Goal: Ask a question

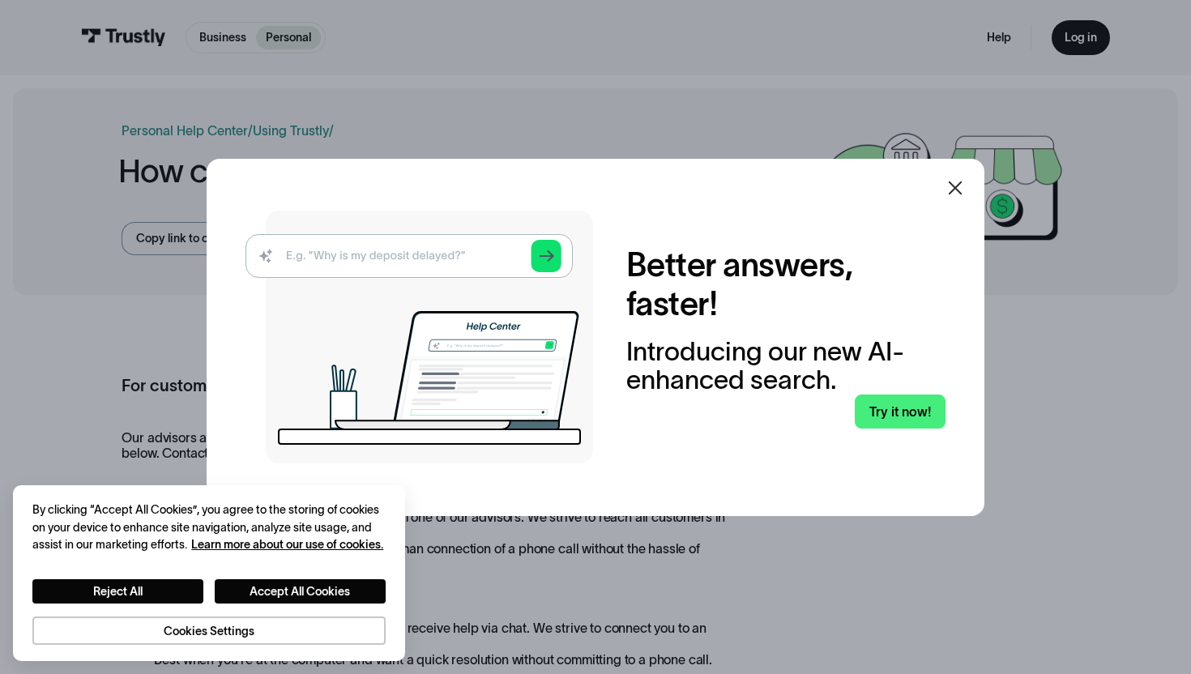
click at [947, 178] on icon at bounding box center [954, 187] width 19 height 19
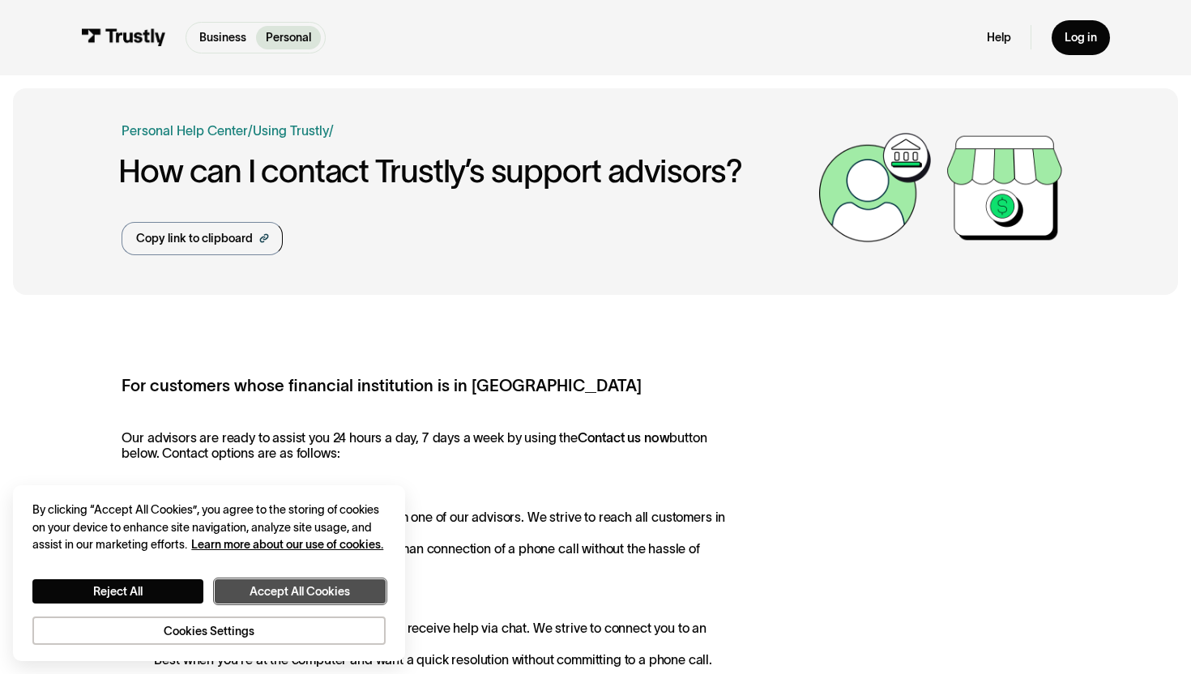
click at [264, 601] on button "Accept All Cookies" at bounding box center [300, 591] width 171 height 24
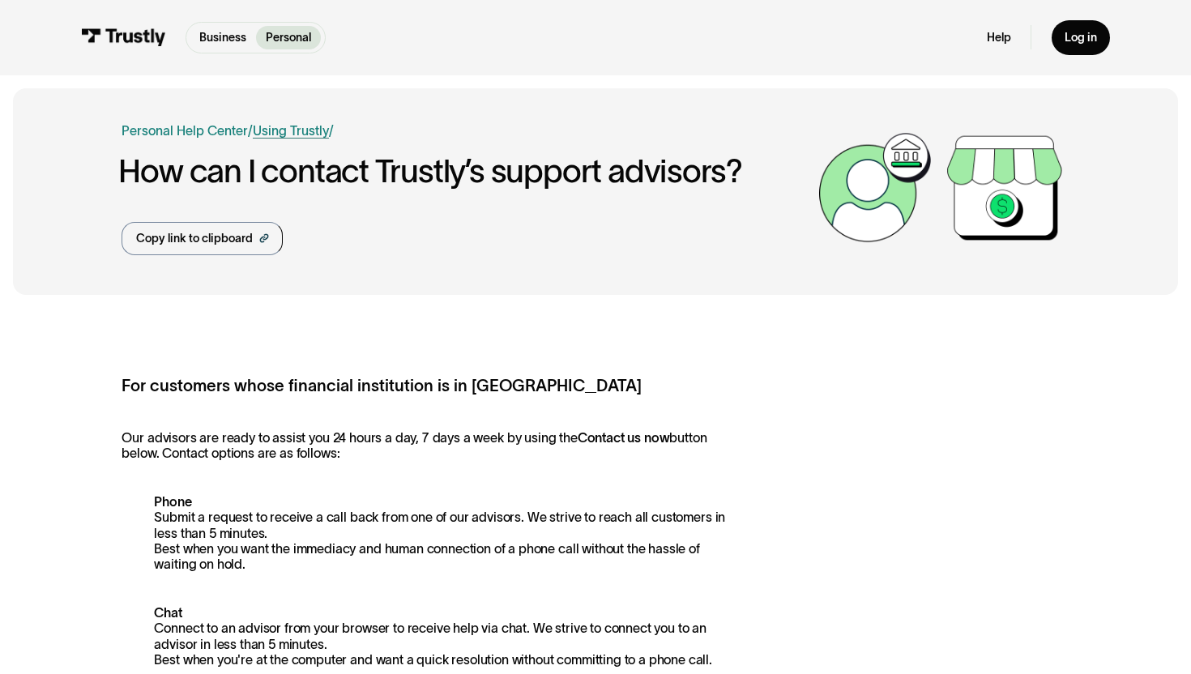
click at [270, 123] on link "Using Trustly" at bounding box center [291, 130] width 76 height 15
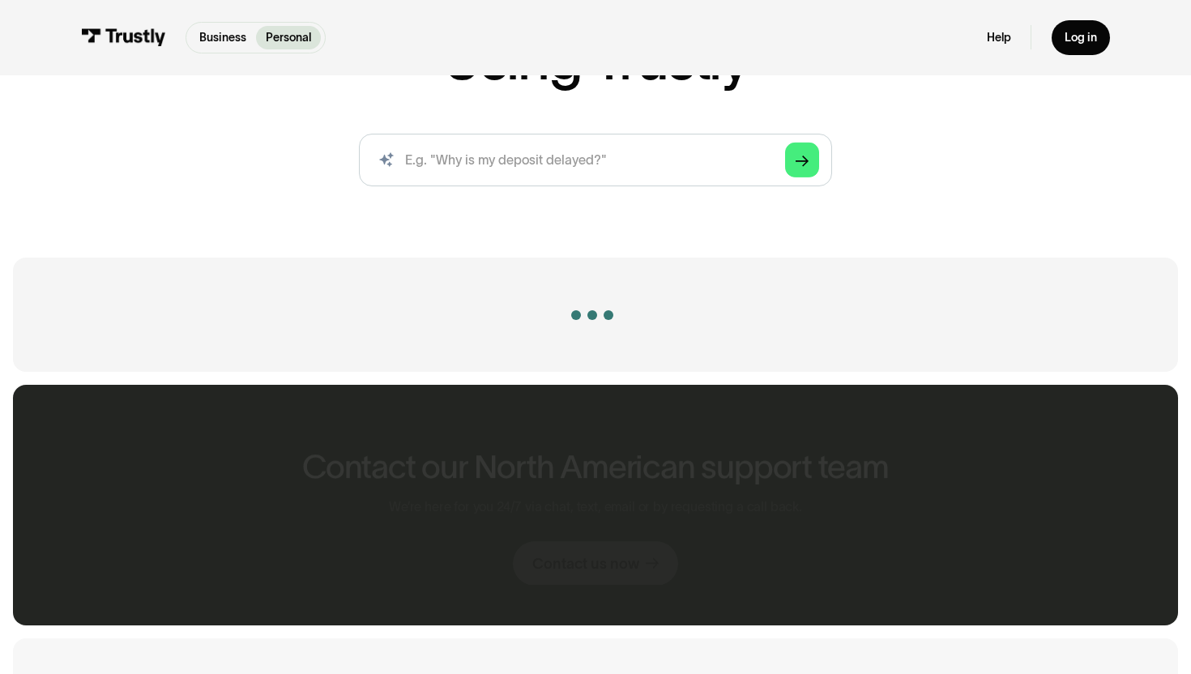
scroll to position [228, 0]
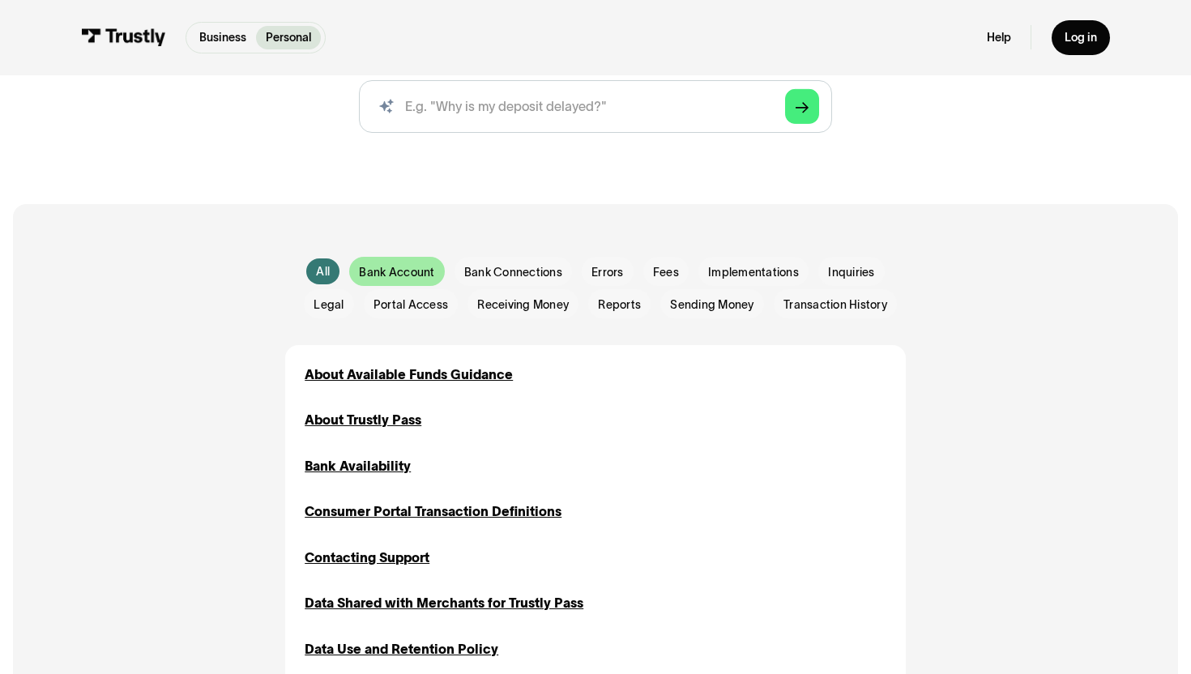
click at [406, 267] on span "Bank Account" at bounding box center [396, 272] width 75 height 16
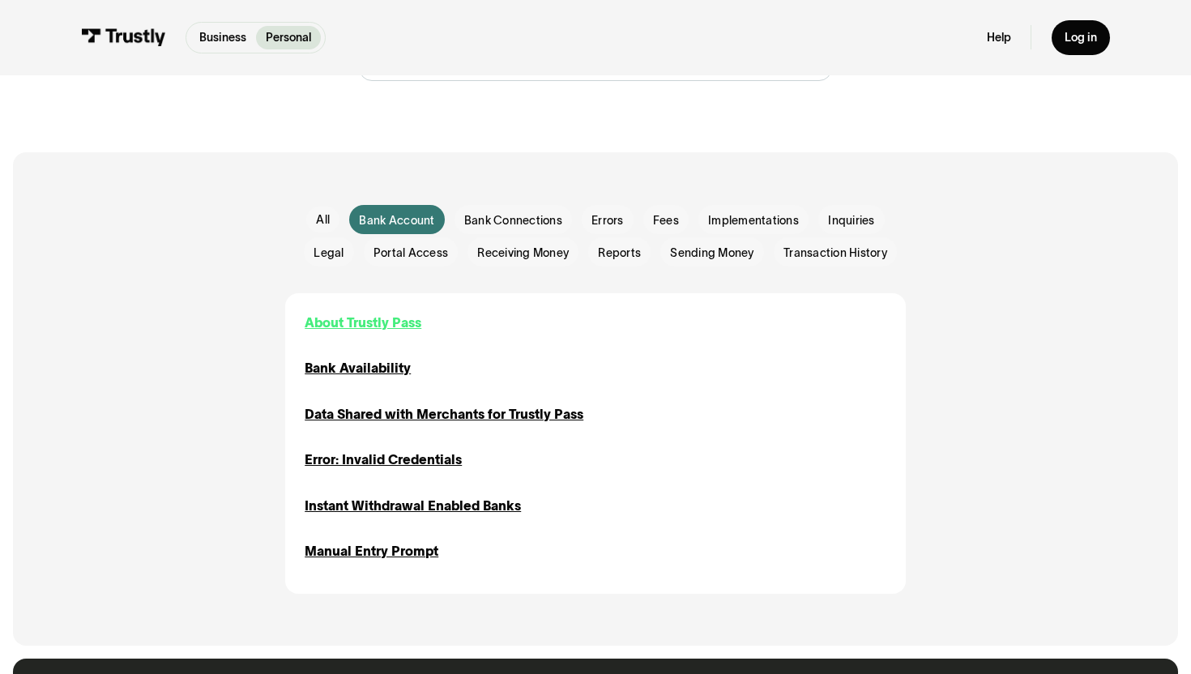
scroll to position [281, 0]
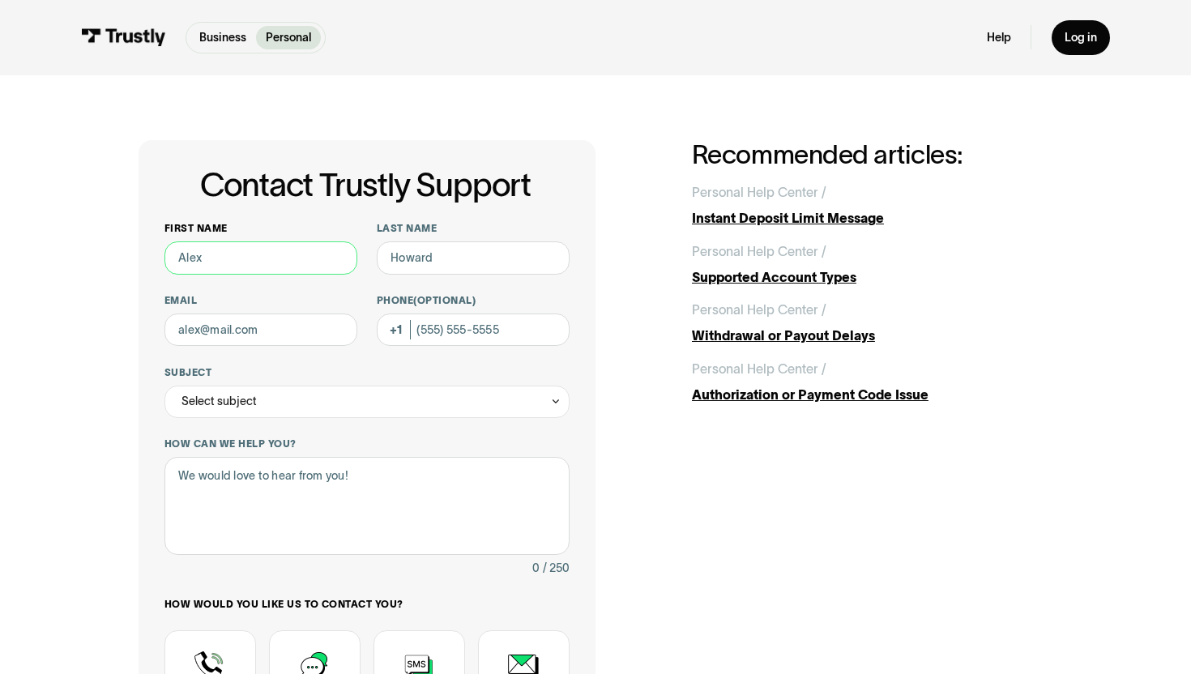
click at [275, 261] on input "First name" at bounding box center [260, 257] width 193 height 32
type input "[PERSON_NAME]"
type input "[PERSON_NAME][EMAIL_ADDRESS][DOMAIN_NAME]"
type input "[PHONE_NUMBER]"
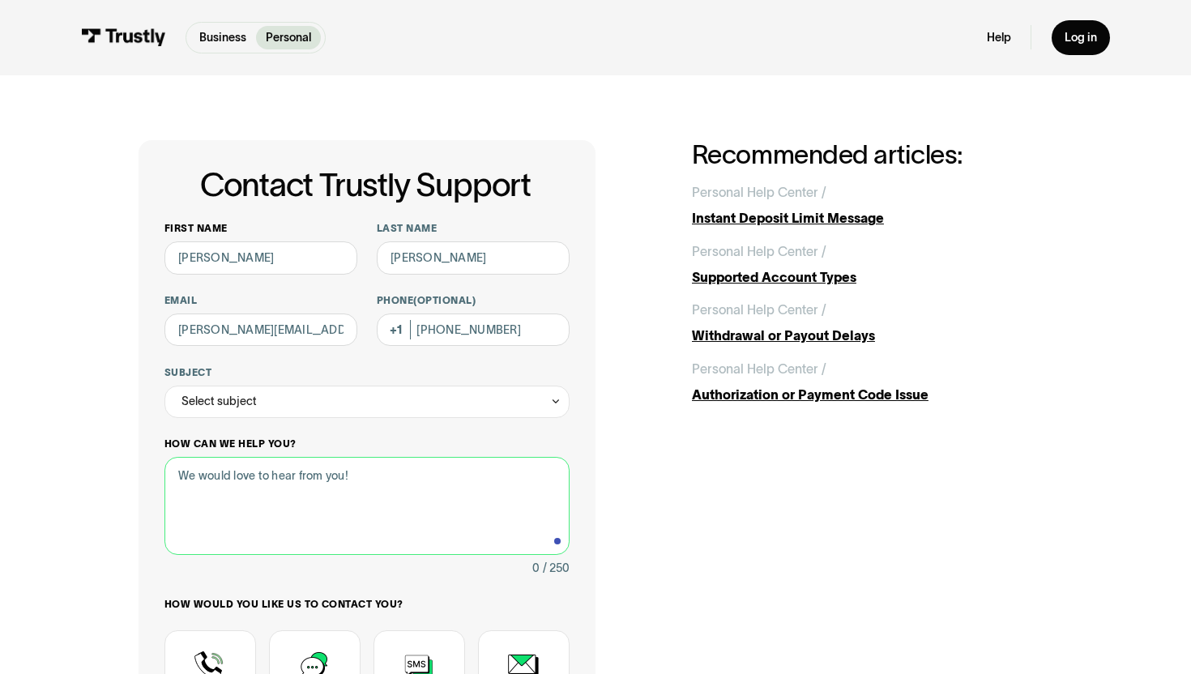
click at [244, 487] on textarea "How can we help you?" at bounding box center [366, 506] width 405 height 98
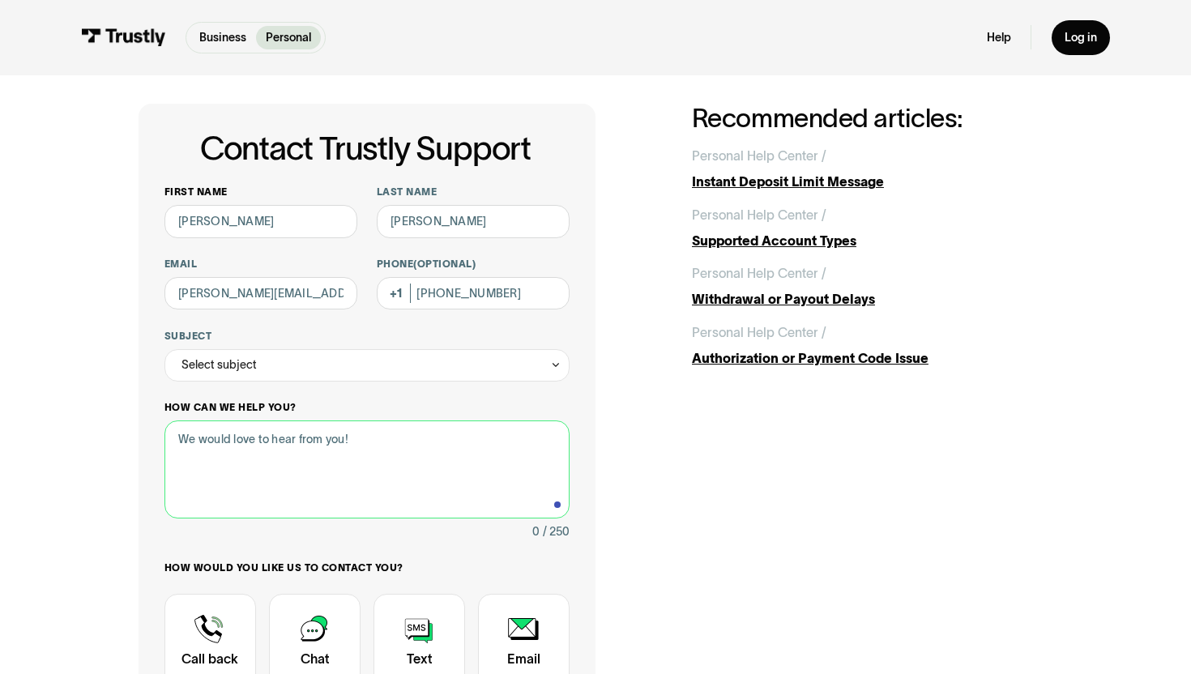
scroll to position [43, 0]
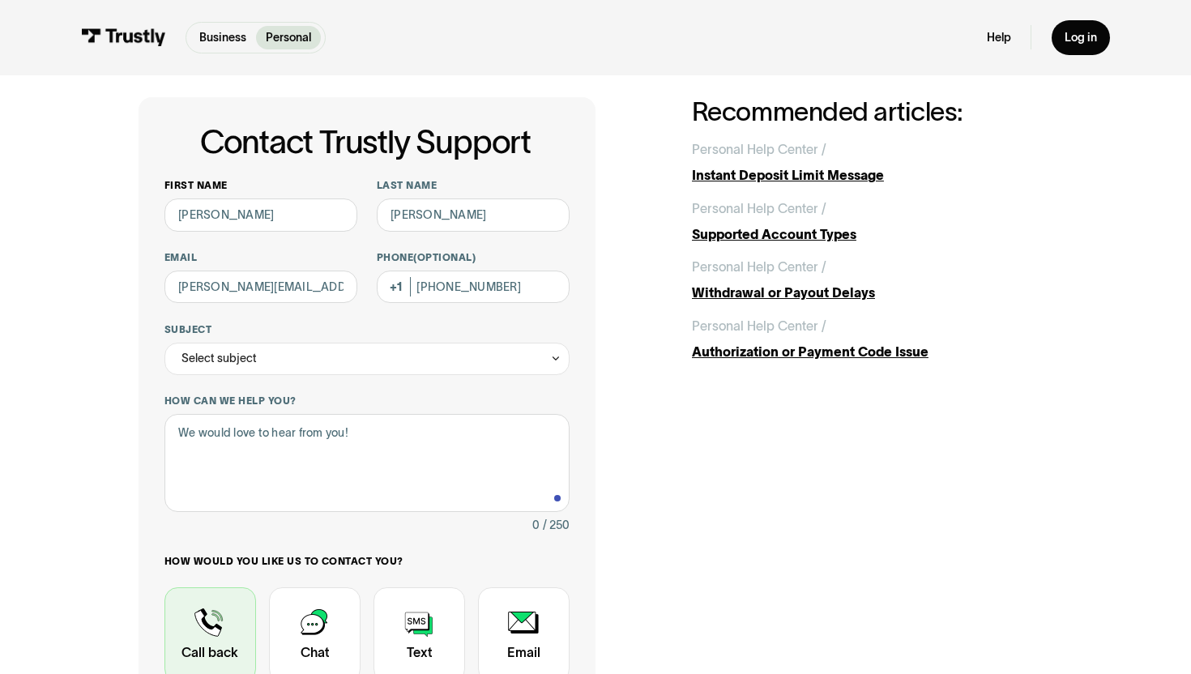
click at [196, 600] on div "Contact Trustly Support" at bounding box center [210, 634] width 92 height 95
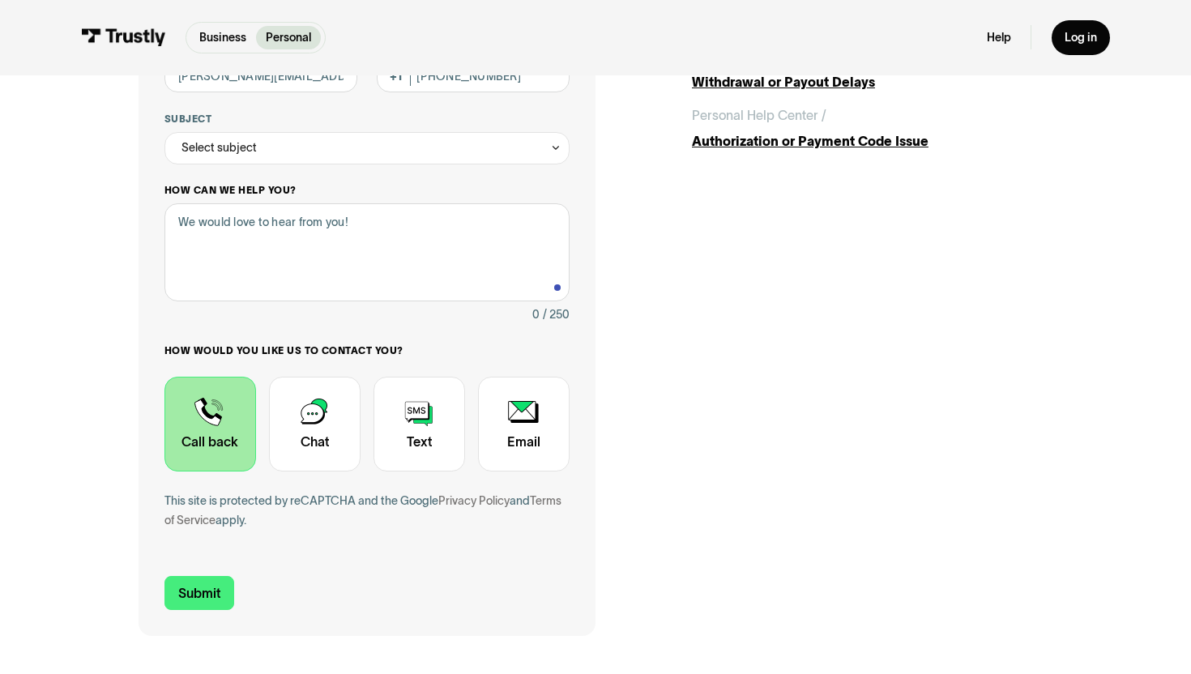
scroll to position [349, 0]
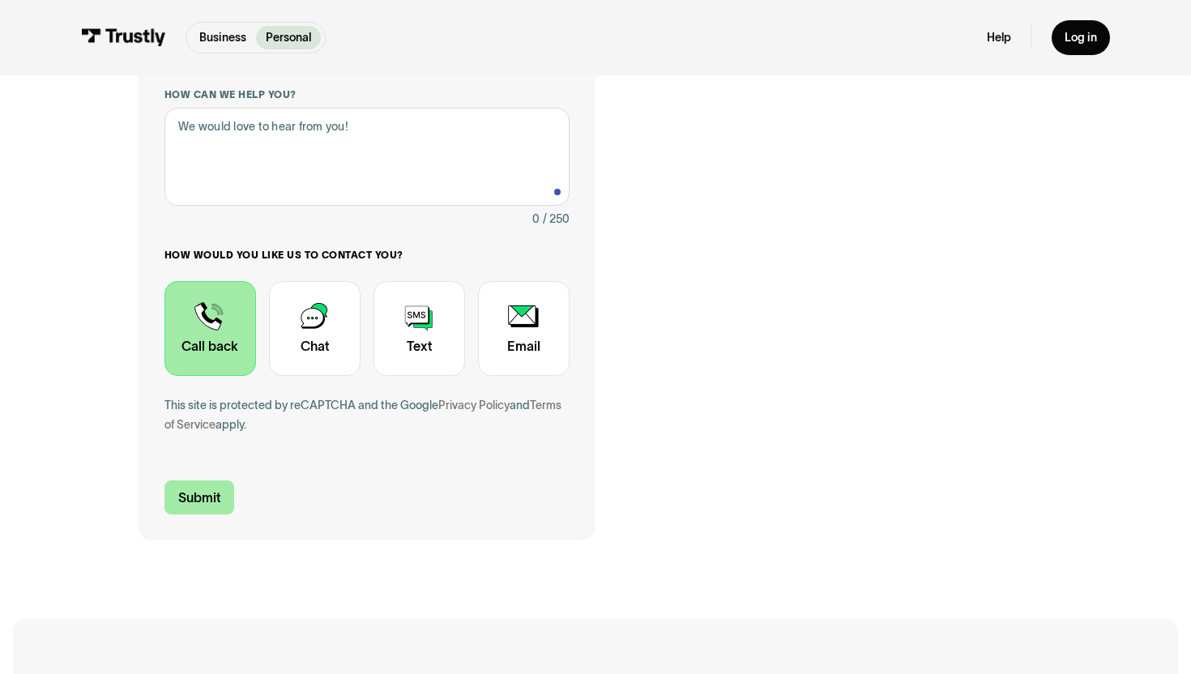
click at [209, 480] on input "Submit" at bounding box center [199, 497] width 70 height 34
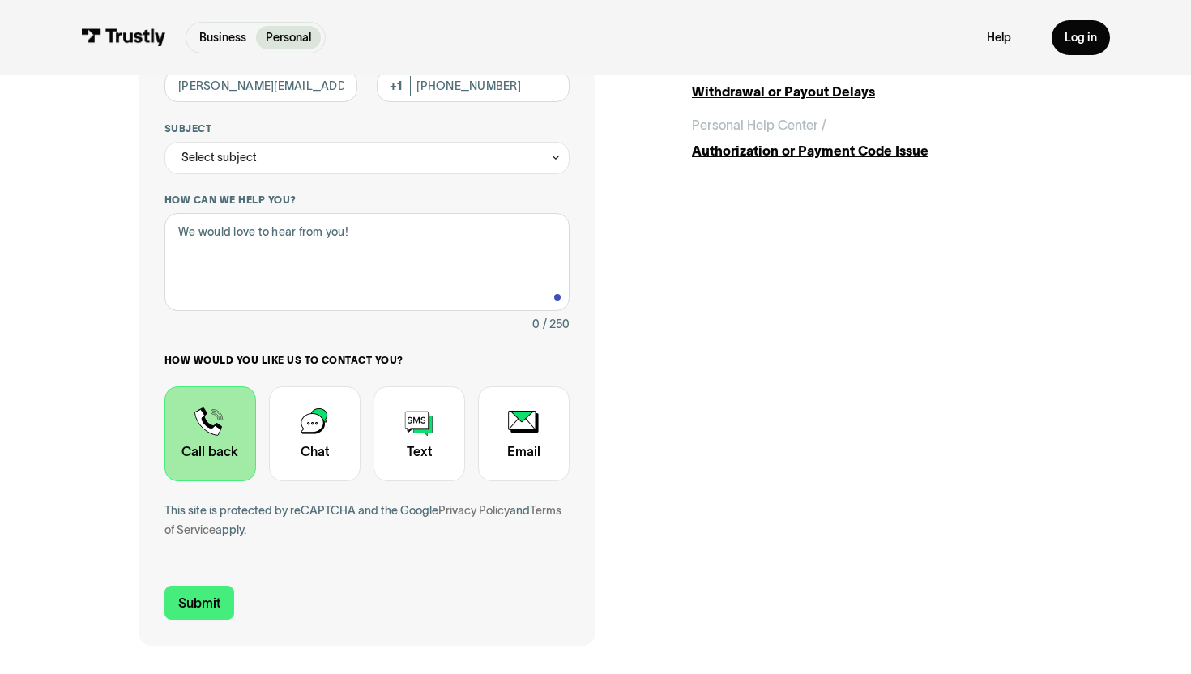
scroll to position [80, 0]
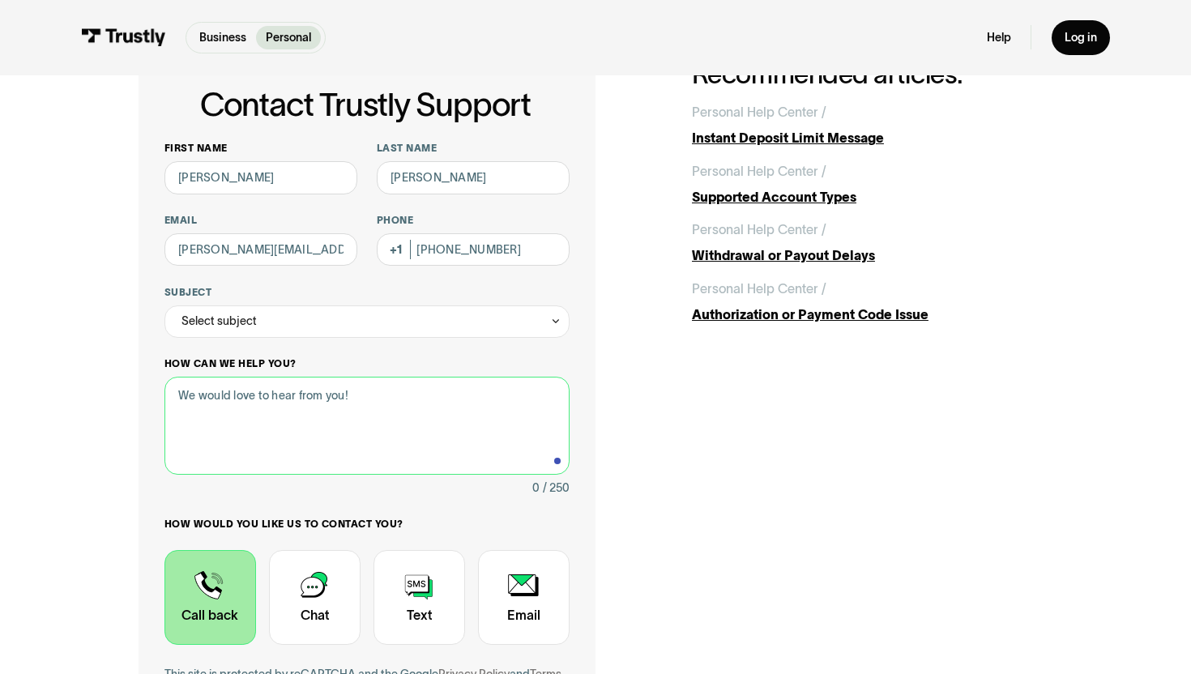
click at [219, 425] on textarea "How can we help you?" at bounding box center [366, 426] width 405 height 98
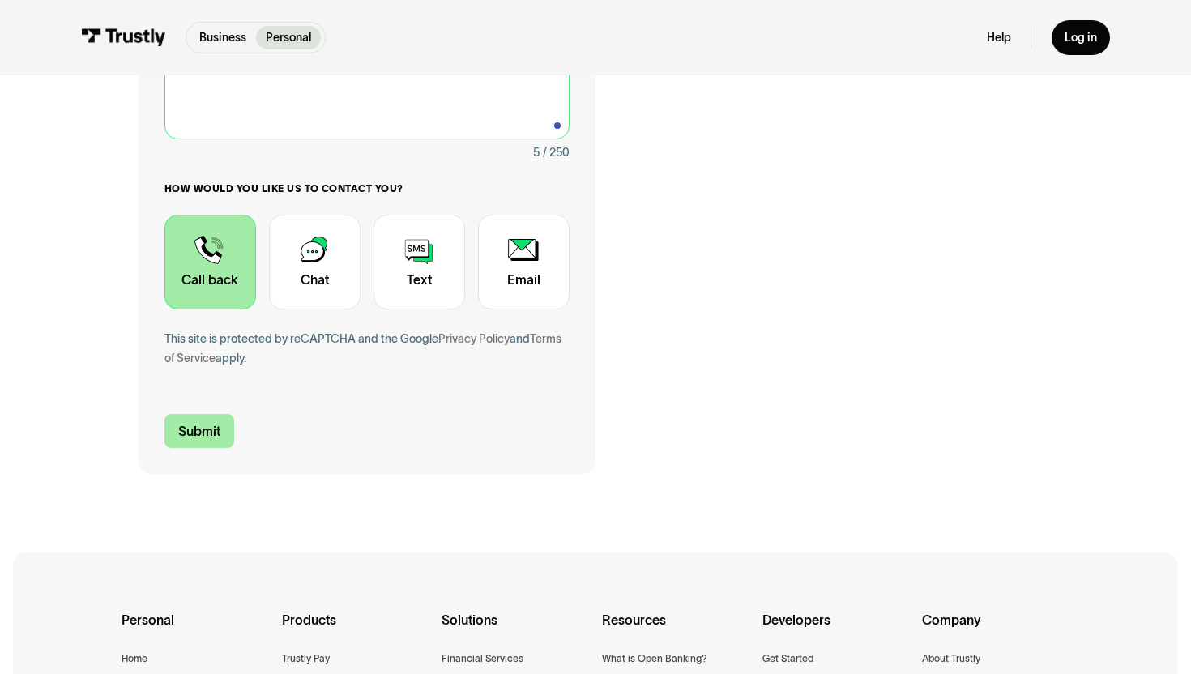
type textarea "help"
click at [203, 420] on input "Submit" at bounding box center [199, 431] width 70 height 34
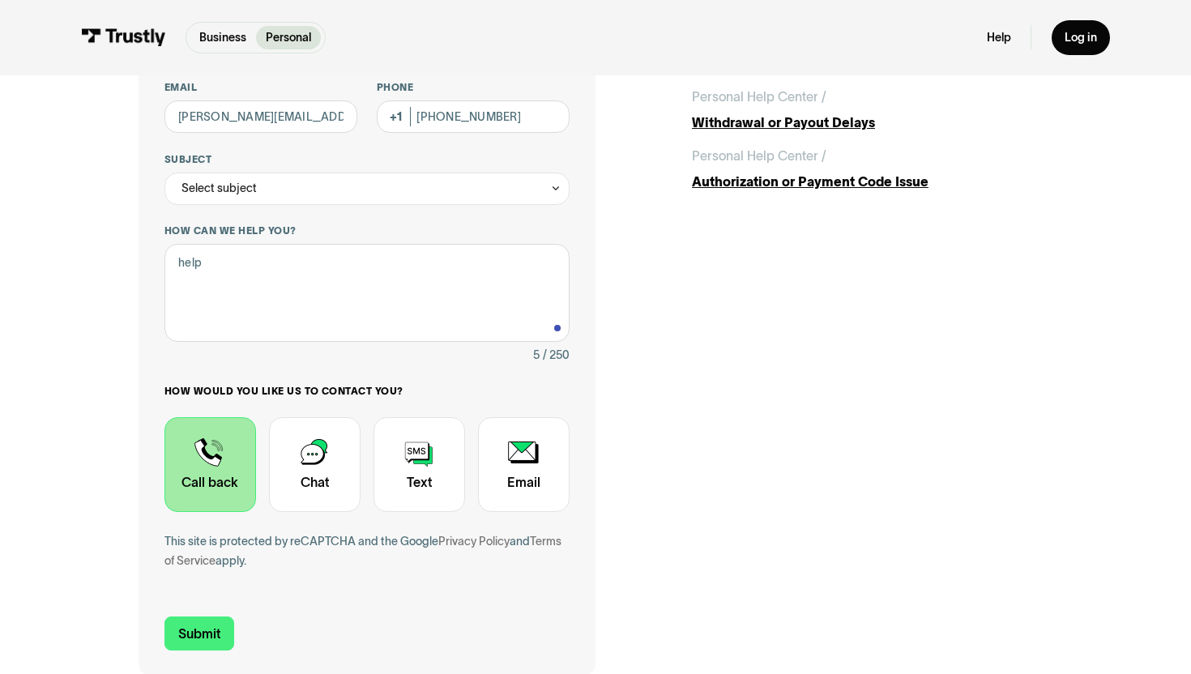
scroll to position [0, 0]
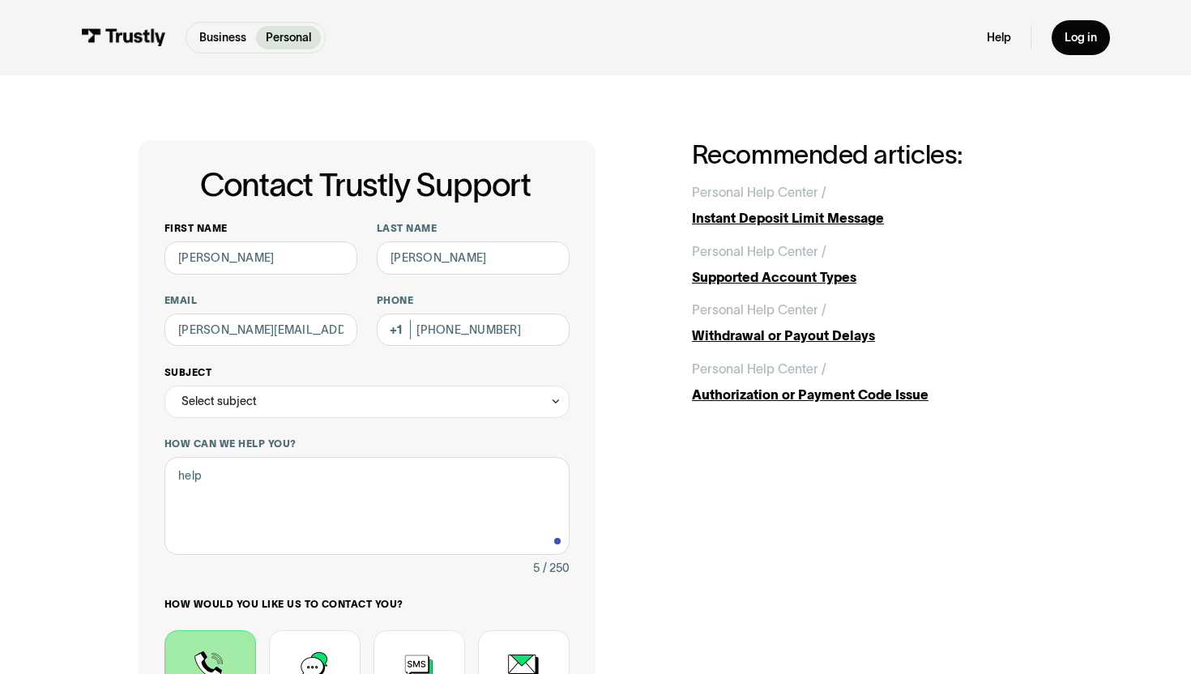
click at [301, 400] on div "Select subject" at bounding box center [366, 402] width 405 height 32
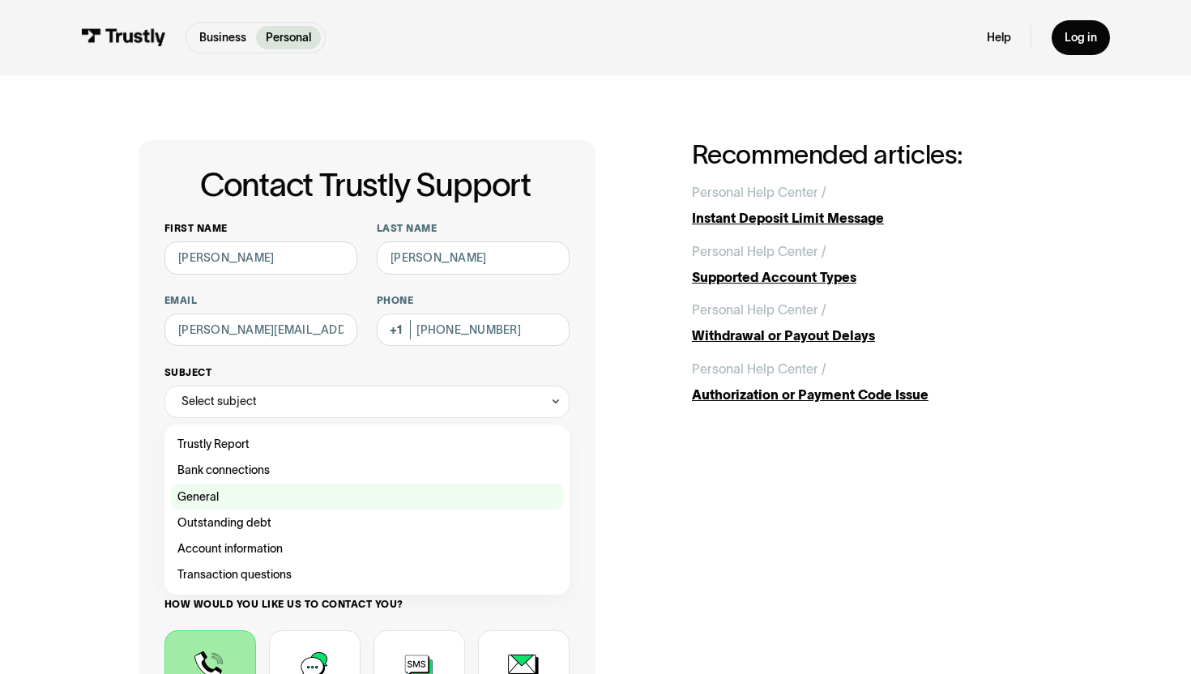
click at [227, 493] on div "Contact Trustly Support" at bounding box center [367, 497] width 392 height 26
type input "*******"
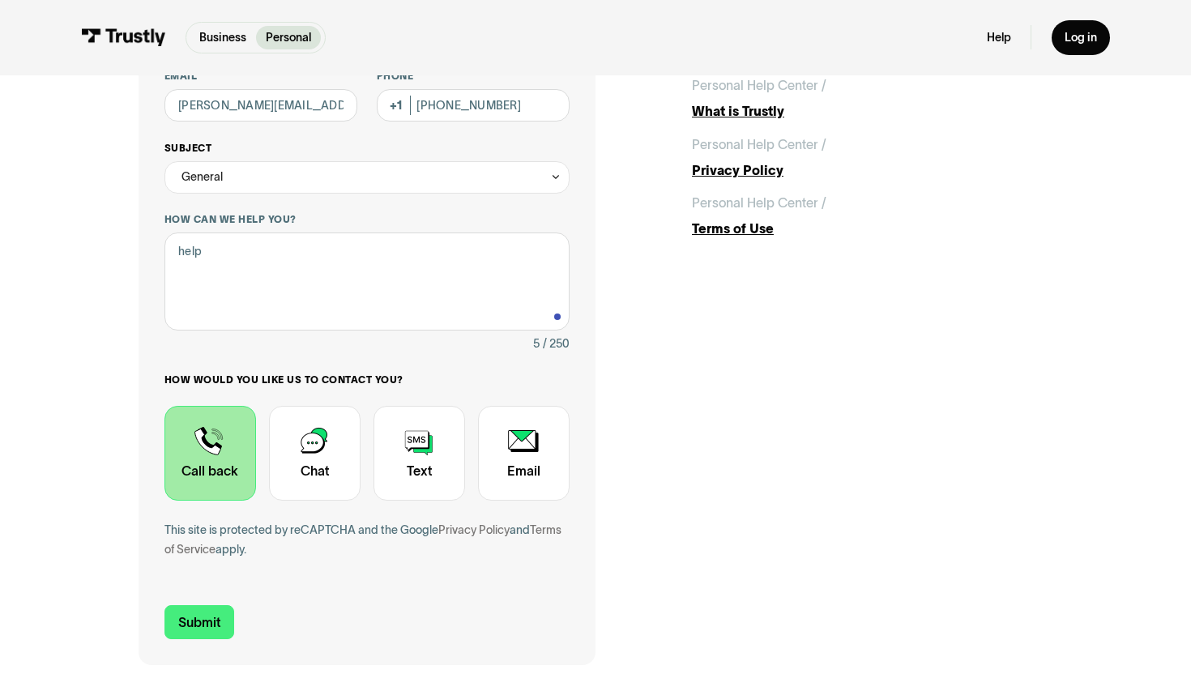
scroll to position [301, 0]
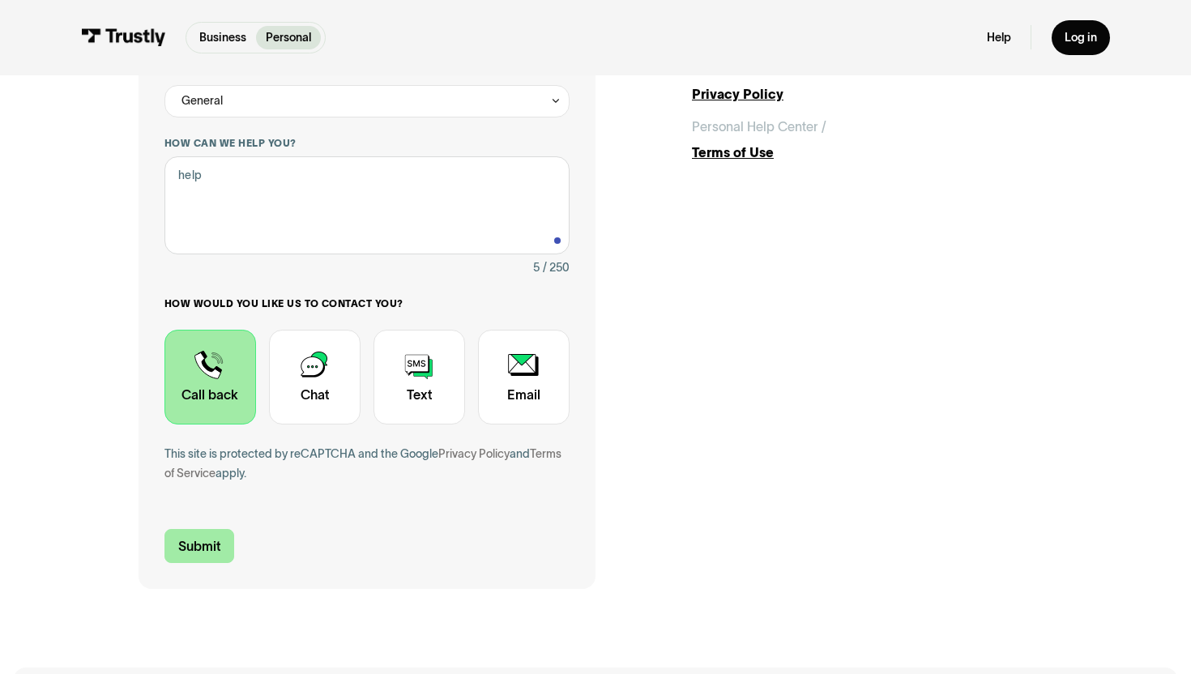
click at [187, 544] on input "Submit" at bounding box center [199, 546] width 70 height 34
type input "[PHONE_NUMBER]"
